Goal: Find specific page/section: Find specific page/section

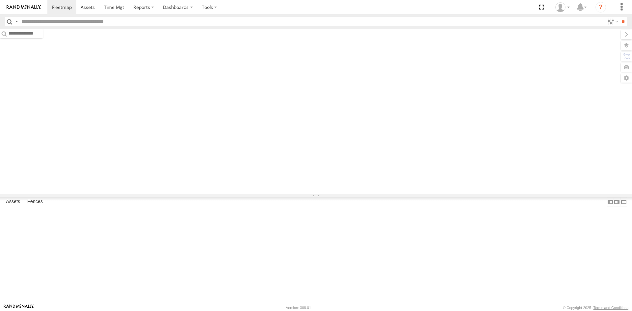
click at [81, 20] on input "text" at bounding box center [312, 22] width 586 height 10
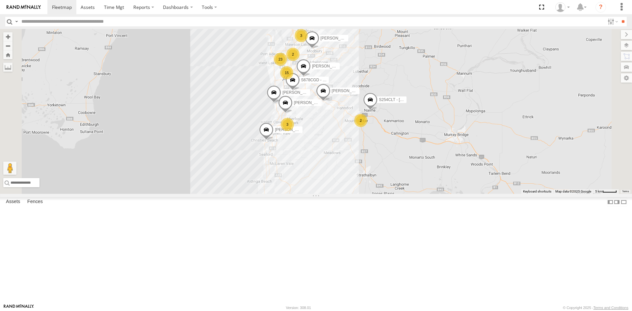
scroll to position [99, 0]
drag, startPoint x: 94, startPoint y: 182, endPoint x: 97, endPoint y: 185, distance: 4.0
click at [0, 0] on link at bounding box center [0, 0] width 0 height 0
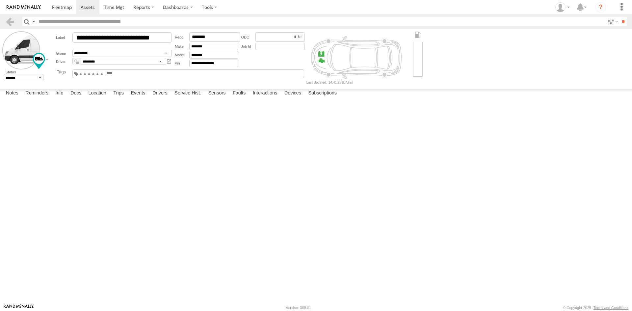
click at [103, 73] on span at bounding box center [102, 73] width 2 height 1
